Goal: Task Accomplishment & Management: Use online tool/utility

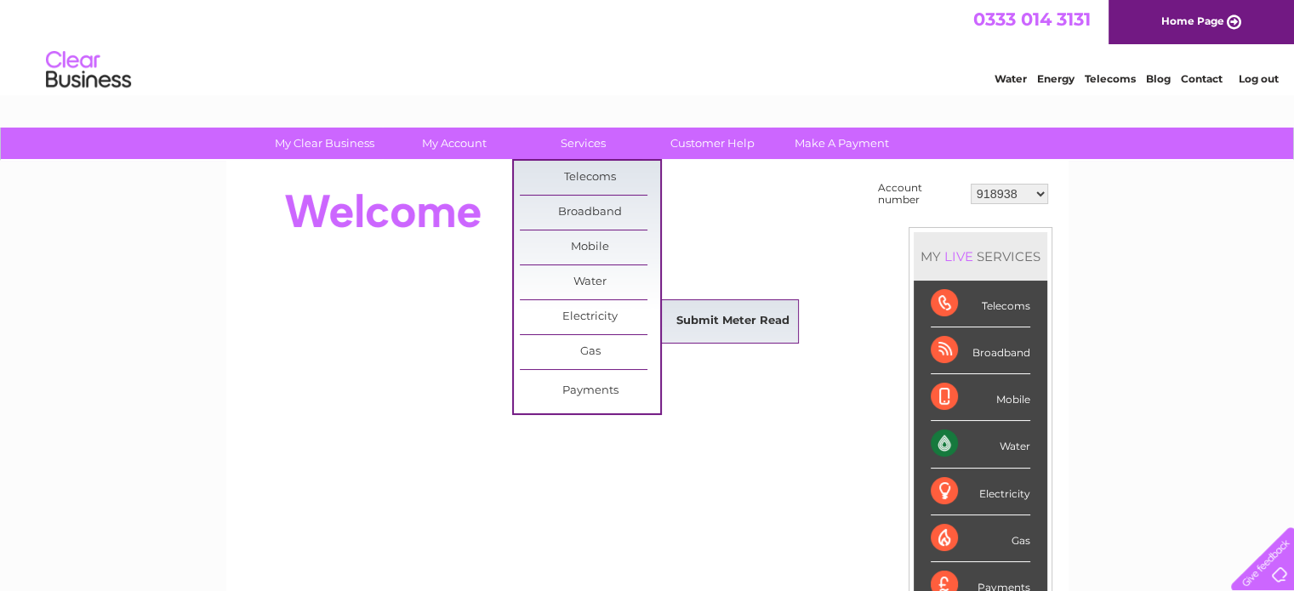
click at [720, 312] on link "Submit Meter Read" at bounding box center [733, 322] width 140 height 34
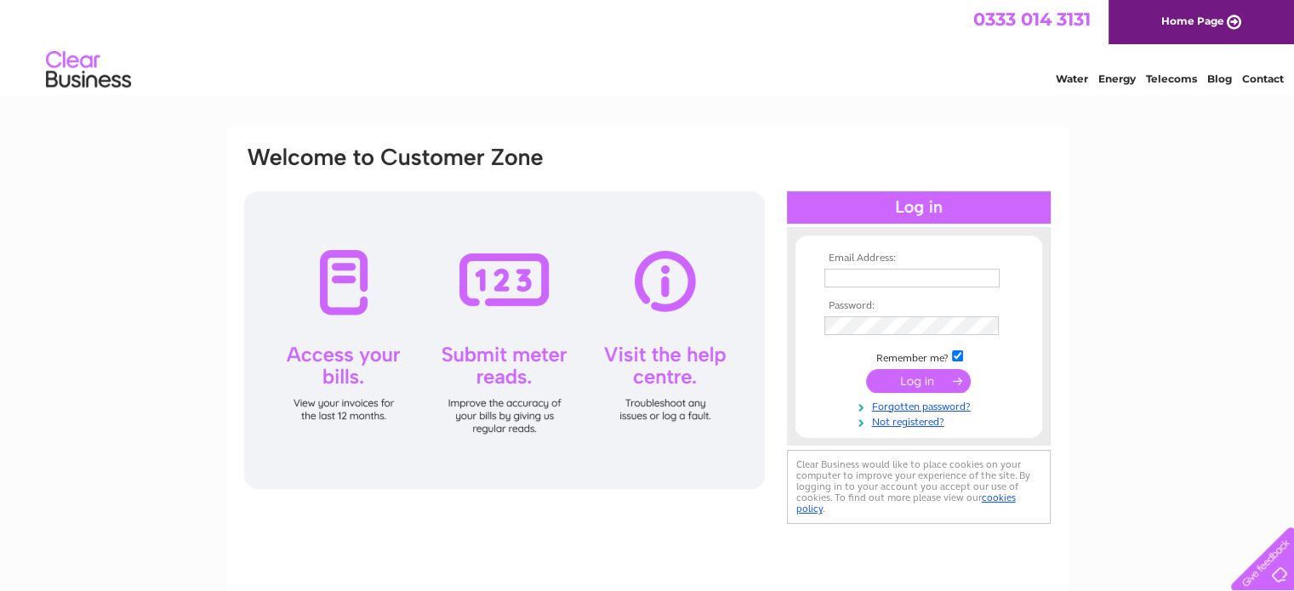
type input "[PERSON_NAME][EMAIL_ADDRESS][PERSON_NAME][DOMAIN_NAME]"
click at [945, 379] on input "submit" at bounding box center [918, 381] width 105 height 24
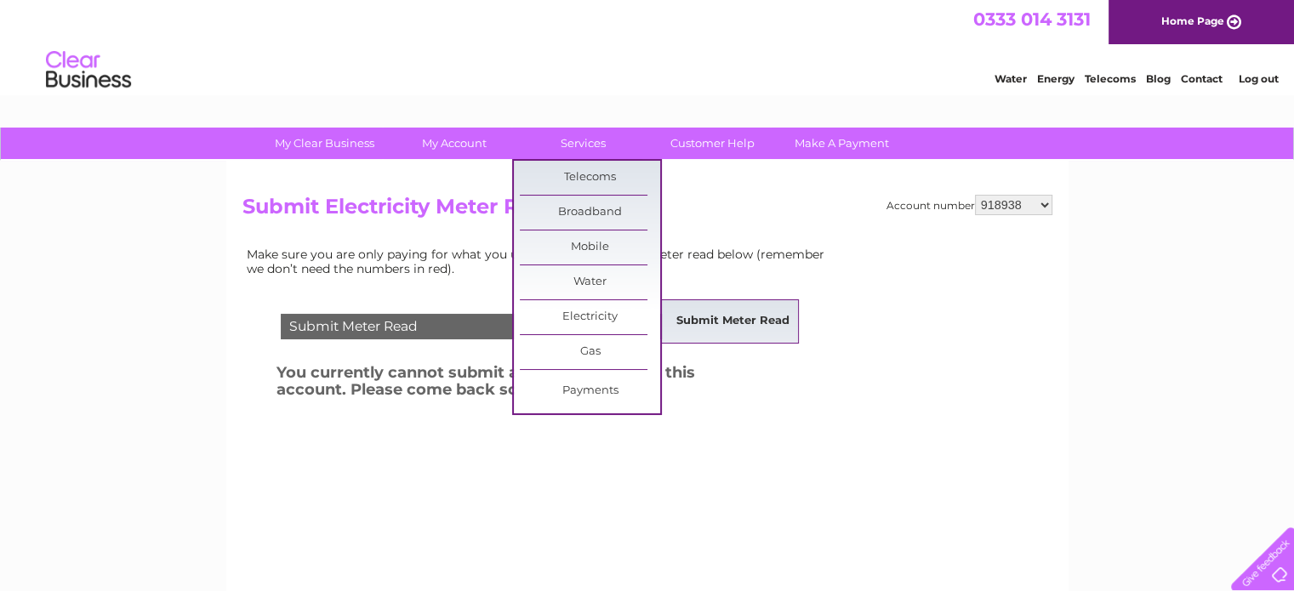
click at [726, 311] on link "Submit Meter Read" at bounding box center [733, 322] width 140 height 34
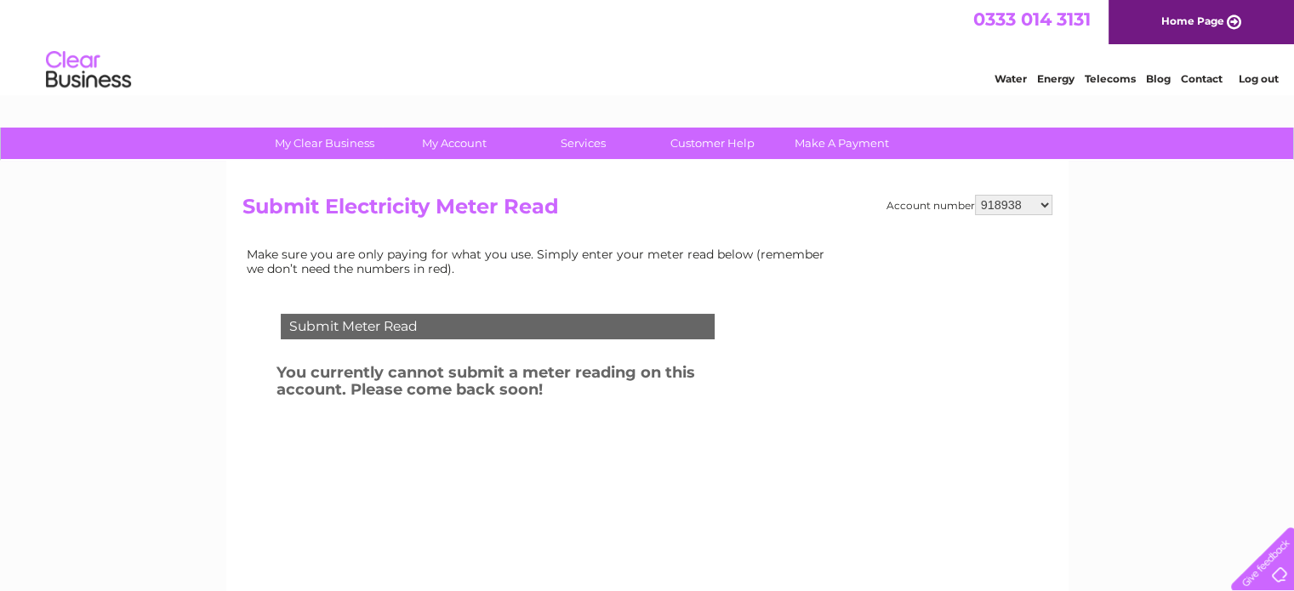
drag, startPoint x: 0, startPoint y: 0, endPoint x: 1014, endPoint y: 204, distance: 1034.2
click at [1014, 204] on select "918938 927106 930247 934594 934597 941698 979159 989143 994306 1094838 1096227 …" at bounding box center [1013, 205] width 77 height 20
select select "1134853"
click at [975, 195] on select "918938 927106 930247 934594 934597 941698 979159 989143 994306 1094838 1096227 …" at bounding box center [1013, 205] width 77 height 20
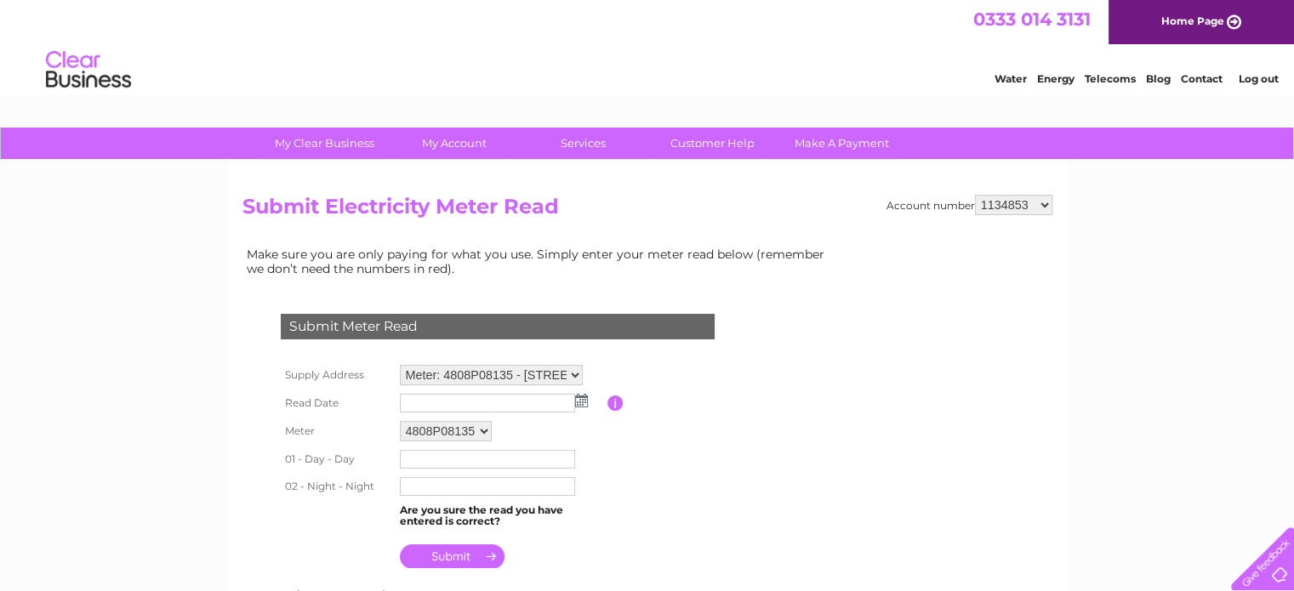
click at [530, 379] on select "Meter: 4808P08135 - [STREET_ADDRESS] 2RT Meter: E13Z066930 - 1D & 1F (1/2), [PE…" at bounding box center [491, 375] width 183 height 20
click at [669, 364] on table "Supply Address Meter: 4808P08135 - 59 Main Street, Cumbernauld, Glasgow, G67 2R…" at bounding box center [517, 468] width 483 height 214
